Goal: Check status: Check status

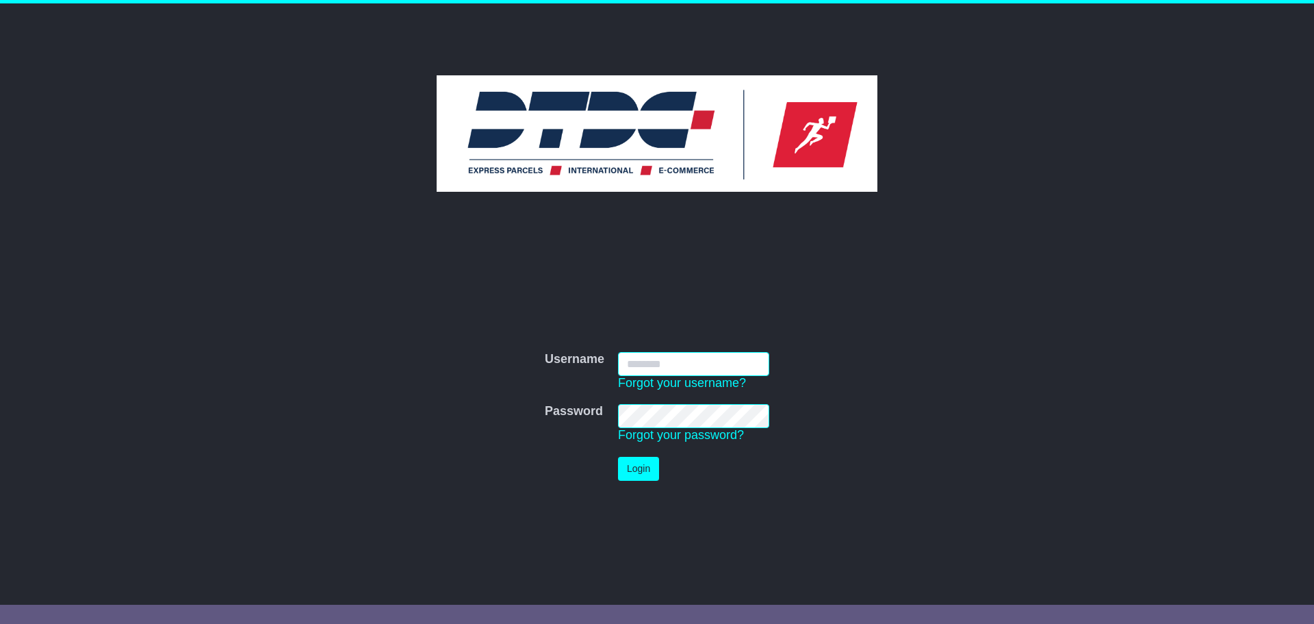
click at [660, 357] on input "Username" at bounding box center [693, 364] width 151 height 24
type input "*******"
click at [639, 470] on button "Login" at bounding box center [638, 469] width 41 height 24
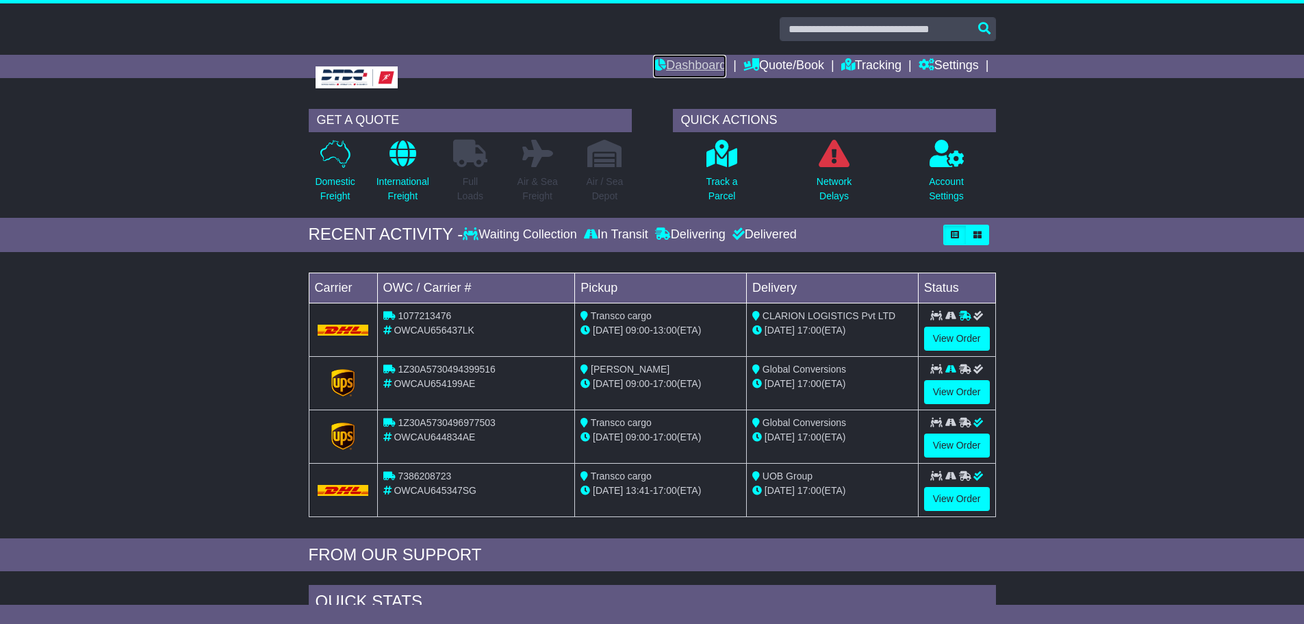
click at [668, 56] on link "Dashboard" at bounding box center [689, 66] width 73 height 23
drag, startPoint x: 483, startPoint y: 383, endPoint x: 395, endPoint y: 383, distance: 88.3
click at [395, 383] on div "OWCAU654199AE" at bounding box center [476, 384] width 186 height 14
copy span "OWCAU654199AE"
drag, startPoint x: 481, startPoint y: 436, endPoint x: 396, endPoint y: 438, distance: 84.2
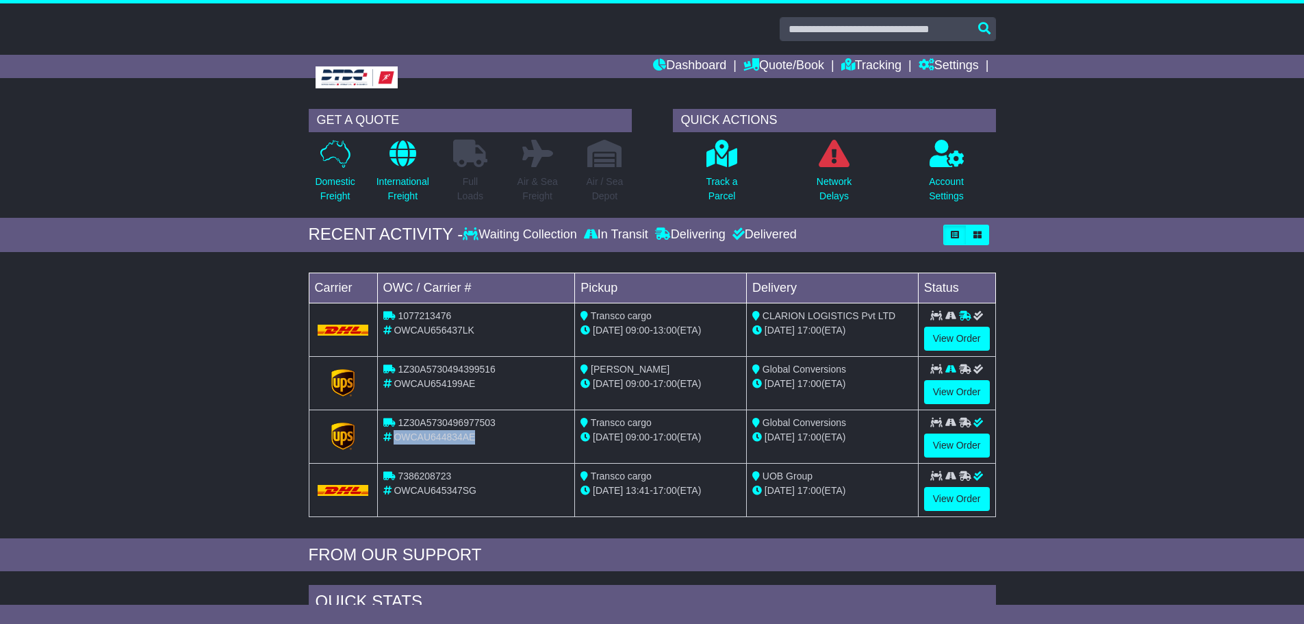
click at [396, 438] on div "OWCAU644834AE" at bounding box center [476, 437] width 186 height 14
copy span "OWCAU644834AE"
click at [676, 62] on link "Dashboard" at bounding box center [689, 66] width 73 height 23
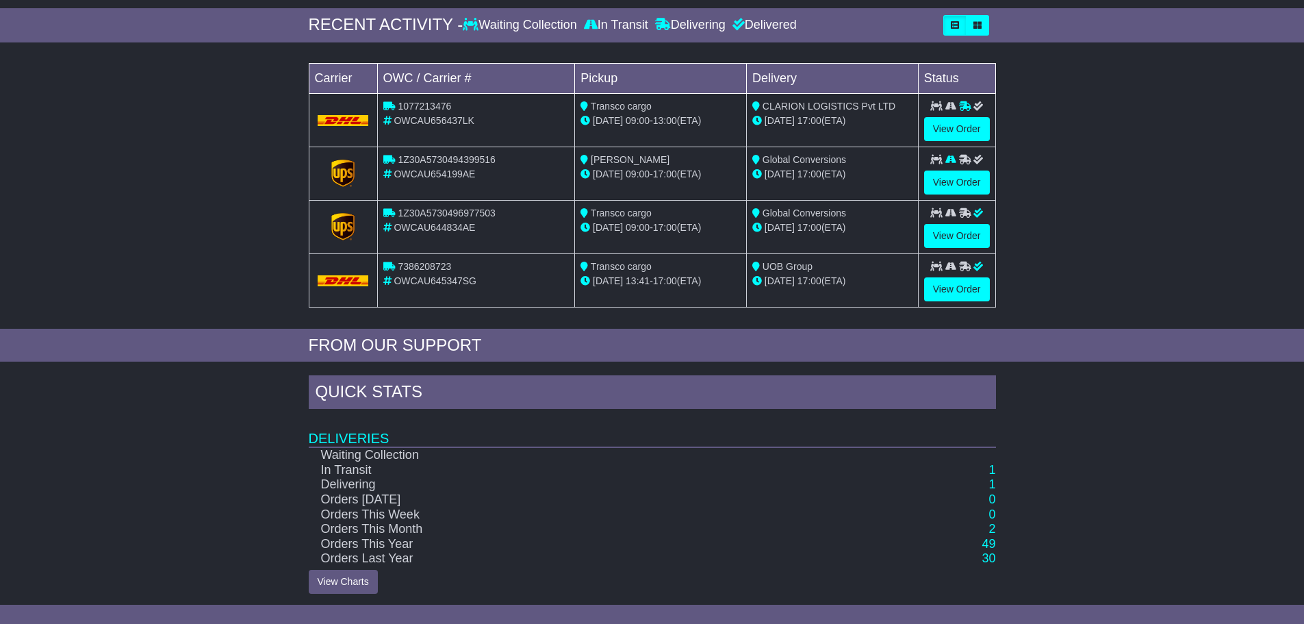
scroll to position [214, 0]
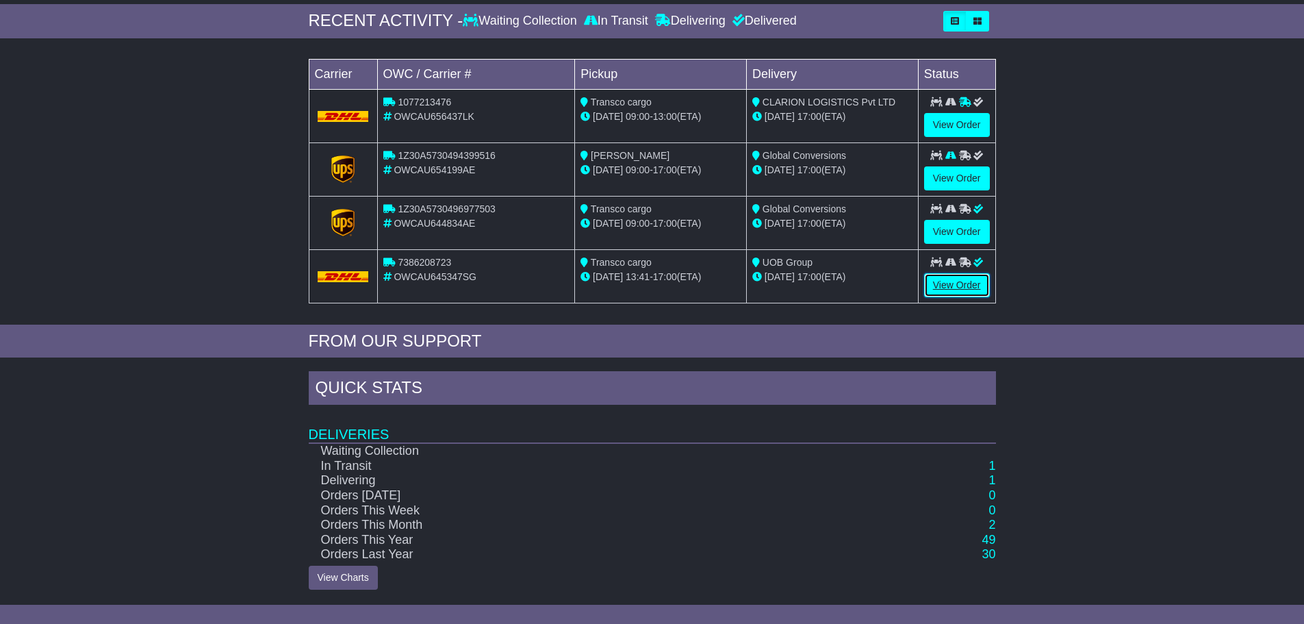
click at [942, 284] on link "View Order" at bounding box center [957, 285] width 66 height 24
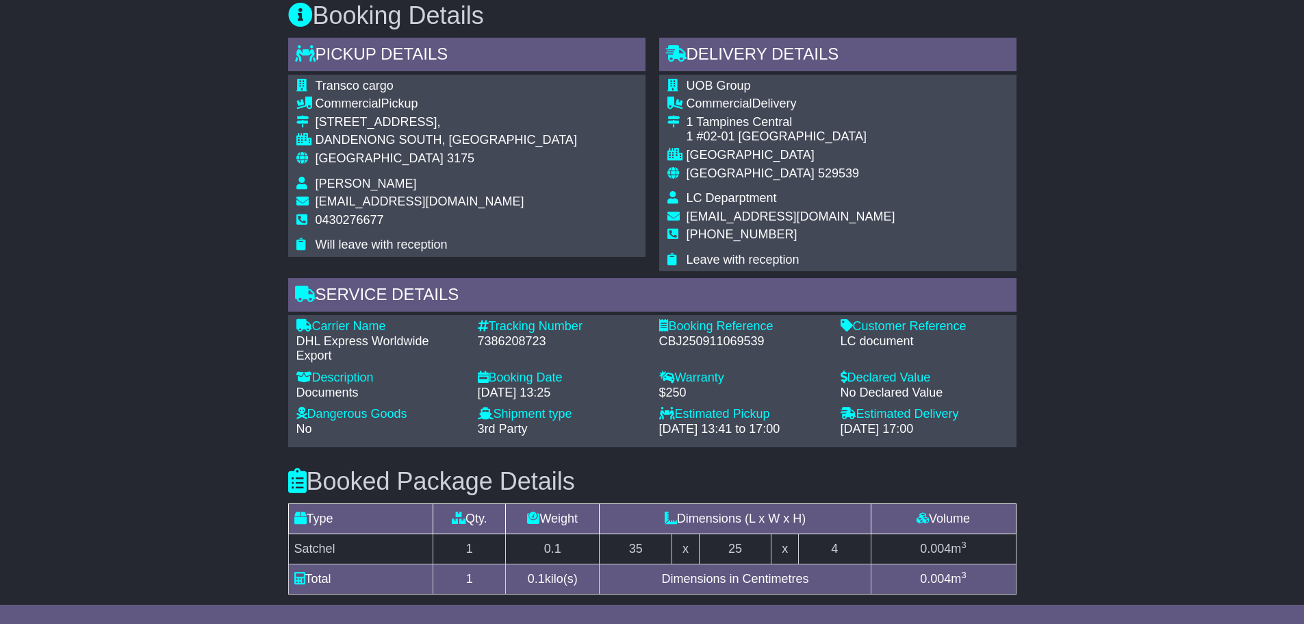
scroll to position [207, 0]
